Goal: Task Accomplishment & Management: Manage account settings

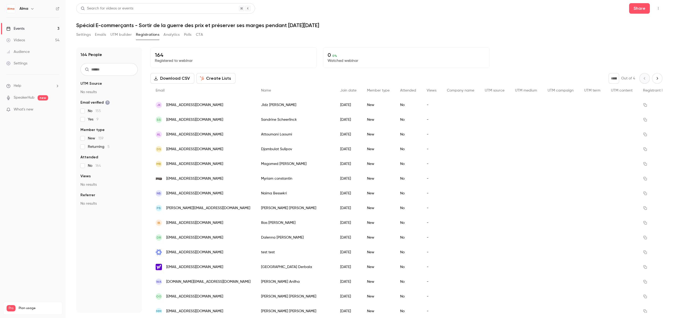
click at [84, 39] on button "Settings" at bounding box center [83, 34] width 14 height 8
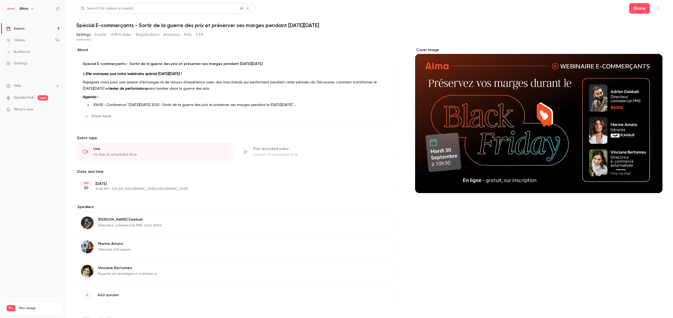
click at [100, 37] on button "Emails" at bounding box center [100, 34] width 11 height 8
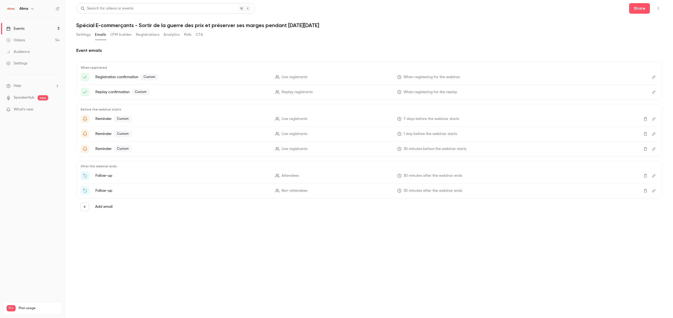
click at [111, 78] on p "Registration confirmation Custom" at bounding box center [181, 77] width 173 height 6
click at [108, 87] on ul "Registration confirmation Custom Live registrants When registering for the webi…" at bounding box center [369, 84] width 577 height 23
click at [86, 34] on button "Settings" at bounding box center [83, 34] width 14 height 8
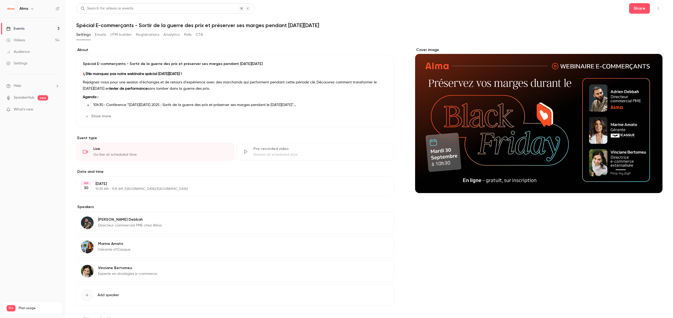
click at [96, 112] on button "Show more" at bounding box center [99, 116] width 32 height 8
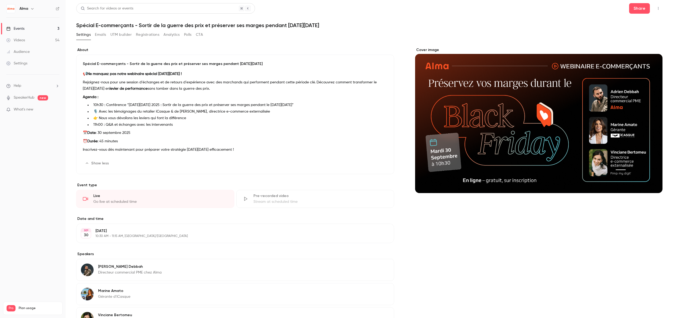
click at [103, 35] on button "Emails" at bounding box center [100, 34] width 11 height 8
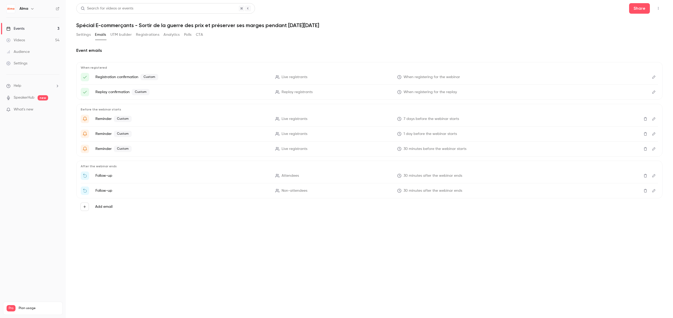
click at [116, 78] on p "Registration confirmation Custom" at bounding box center [181, 77] width 173 height 6
click at [653, 80] on button "Edit" at bounding box center [653, 77] width 8 height 8
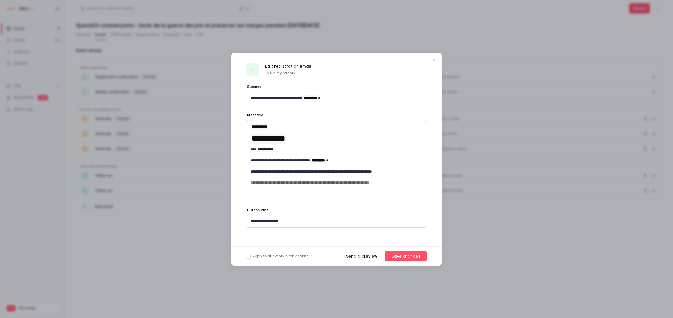
click at [296, 184] on h6 "**********" at bounding box center [336, 182] width 172 height 5
click at [485, 127] on div at bounding box center [336, 159] width 673 height 318
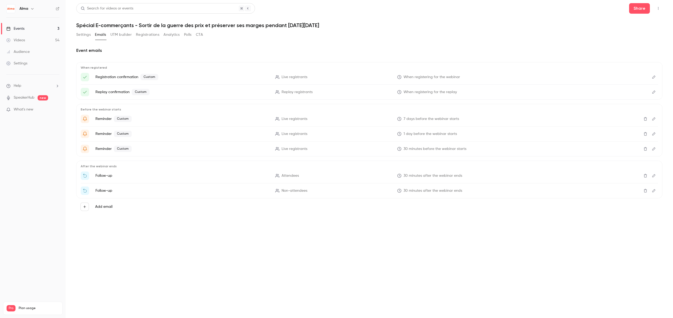
click at [651, 91] on icon "Edit" at bounding box center [653, 92] width 4 height 4
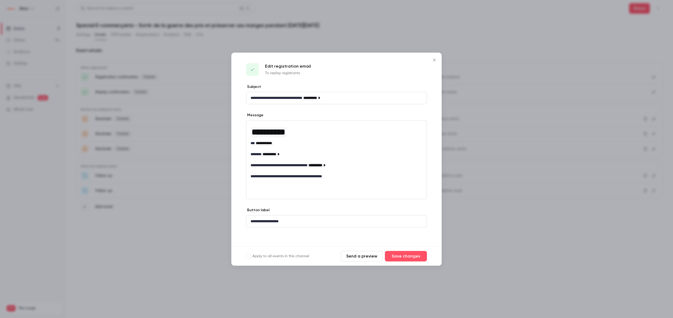
click at [535, 150] on div at bounding box center [336, 159] width 673 height 318
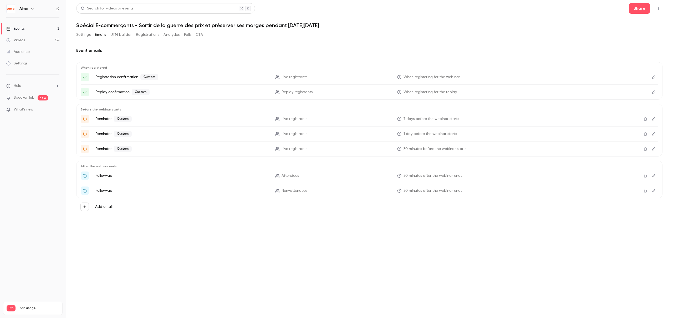
click at [654, 120] on icon "Edit" at bounding box center [653, 119] width 4 height 4
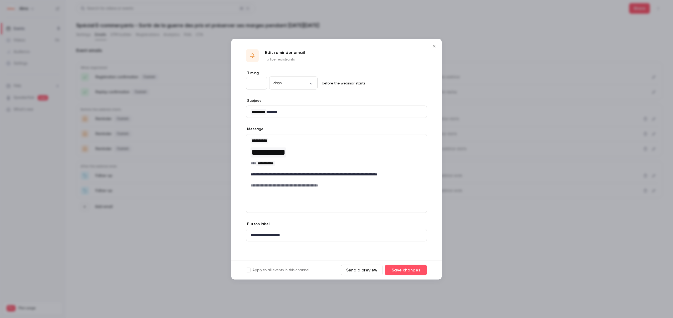
click at [549, 181] on div at bounding box center [336, 159] width 673 height 318
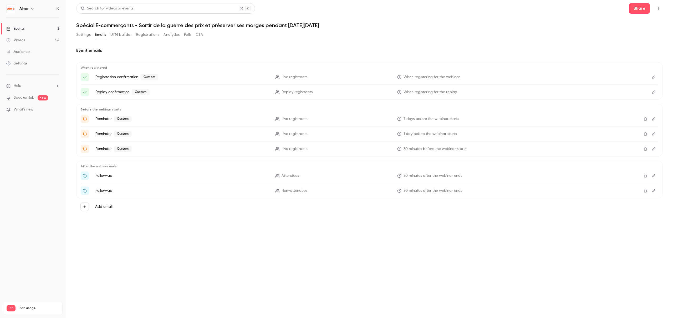
click at [654, 135] on icon "Edit" at bounding box center [653, 134] width 4 height 4
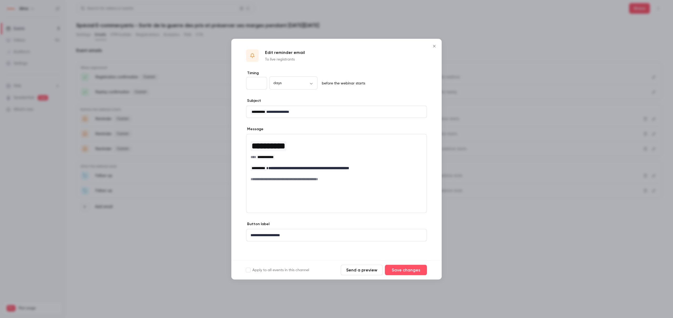
click at [571, 178] on div at bounding box center [336, 159] width 673 height 318
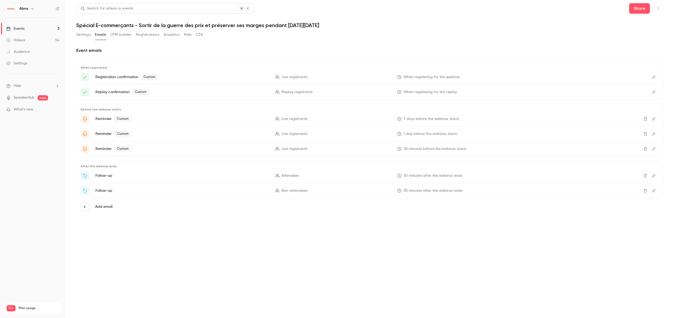
click at [653, 151] on button "Edit" at bounding box center [653, 149] width 8 height 8
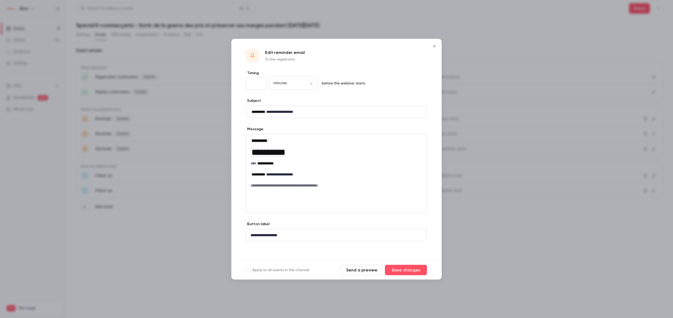
click at [541, 184] on div at bounding box center [336, 159] width 673 height 318
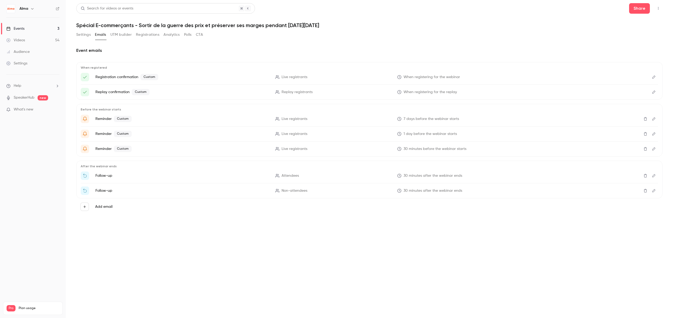
click at [653, 151] on button "Edit" at bounding box center [653, 149] width 8 height 8
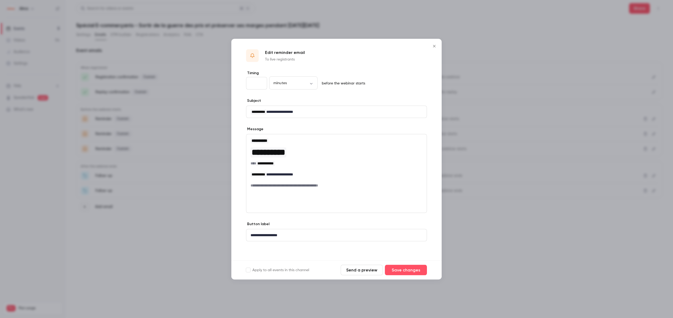
click at [511, 169] on div at bounding box center [336, 159] width 673 height 318
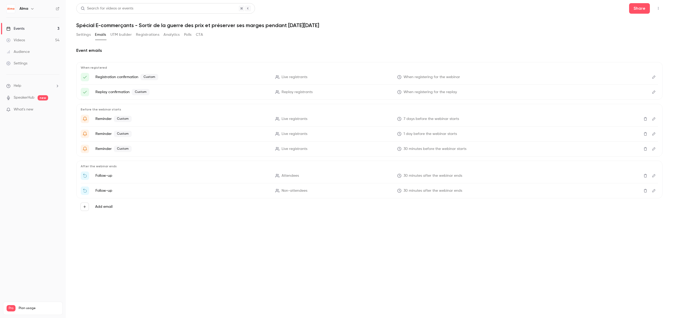
click at [651, 177] on icon "Edit" at bounding box center [653, 176] width 4 height 4
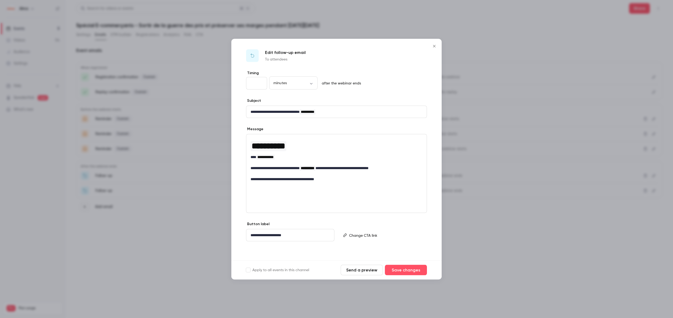
click at [399, 184] on div "**********" at bounding box center [336, 159] width 180 height 51
click at [499, 183] on div at bounding box center [336, 159] width 673 height 318
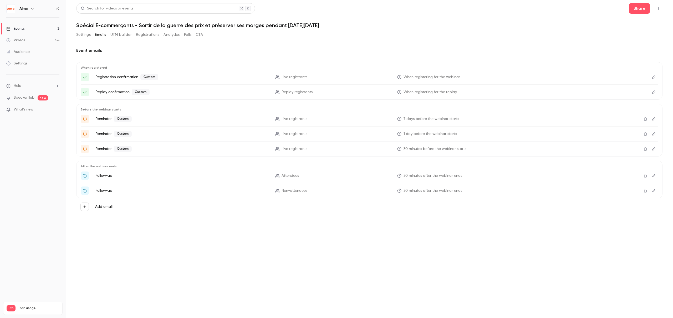
click at [654, 190] on icon "Edit" at bounding box center [653, 190] width 3 height 3
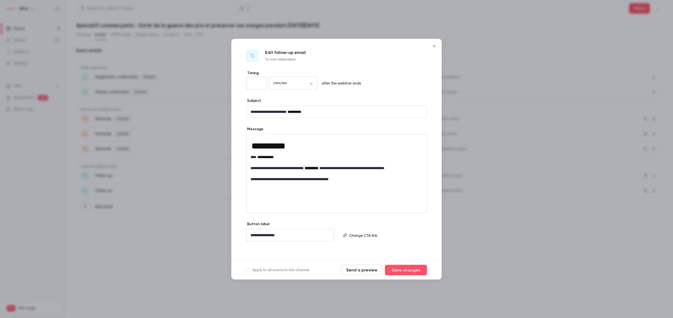
click at [374, 182] on div "**********" at bounding box center [336, 159] width 180 height 51
click at [504, 225] on div at bounding box center [336, 159] width 673 height 318
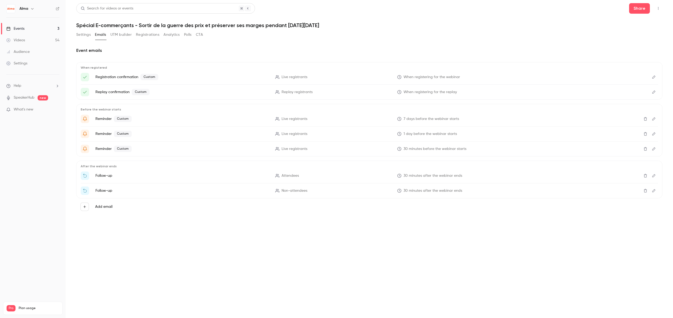
click at [83, 36] on button "Settings" at bounding box center [83, 34] width 14 height 8
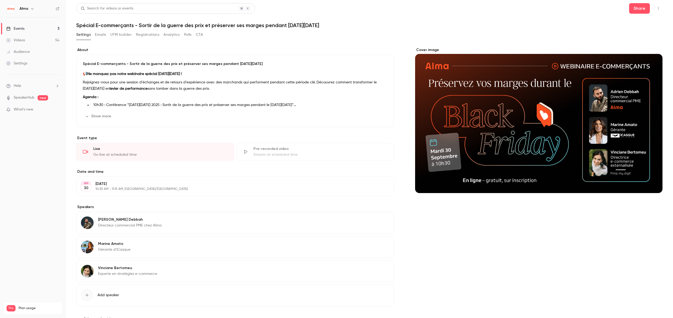
click at [145, 34] on button "Registrations" at bounding box center [147, 34] width 23 height 8
